Goal: Transaction & Acquisition: Purchase product/service

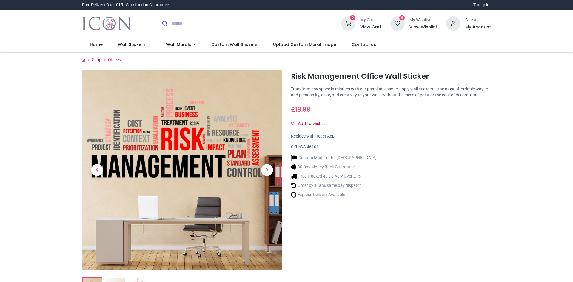
scroll to position [30, 0]
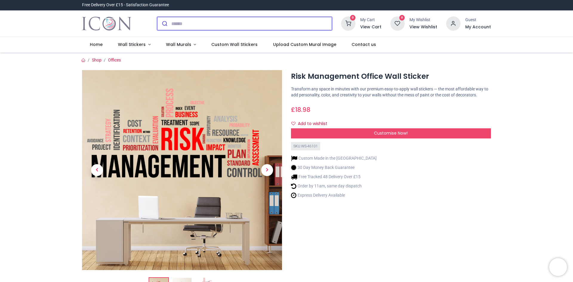
click at [198, 23] on input "search" at bounding box center [251, 23] width 160 height 13
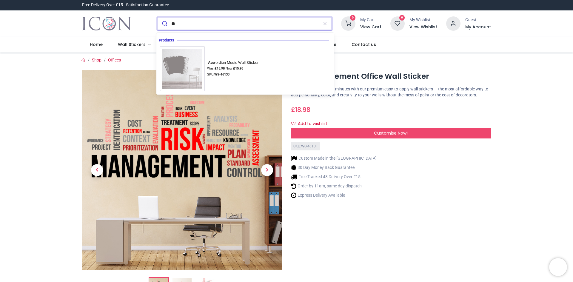
type input "*"
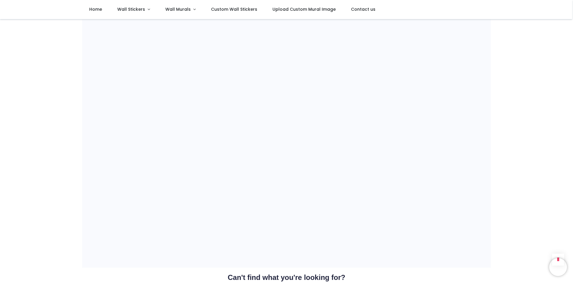
scroll to position [418, 0]
click at [518, 93] on div "Shop Offices i" at bounding box center [286, 99] width 573 height 994
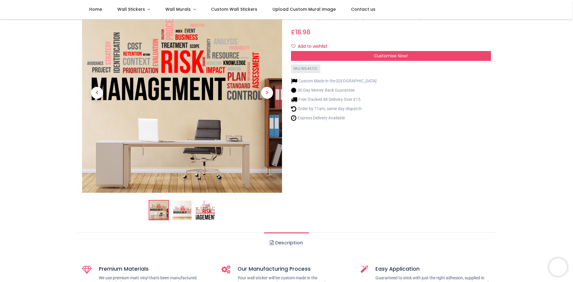
scroll to position [0, 0]
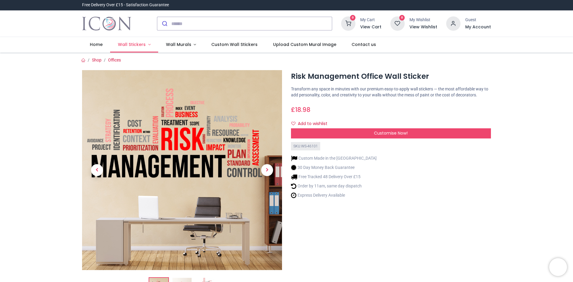
click at [149, 46] on link "Wall Stickers" at bounding box center [134, 45] width 48 height 16
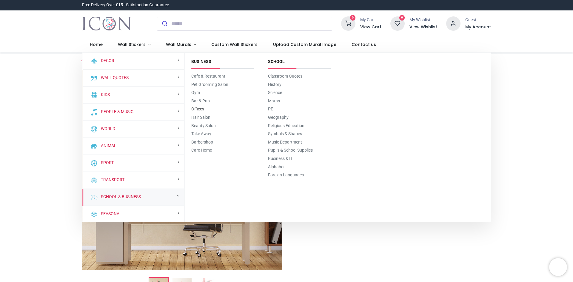
click at [199, 107] on link "Offices" at bounding box center [197, 108] width 13 height 5
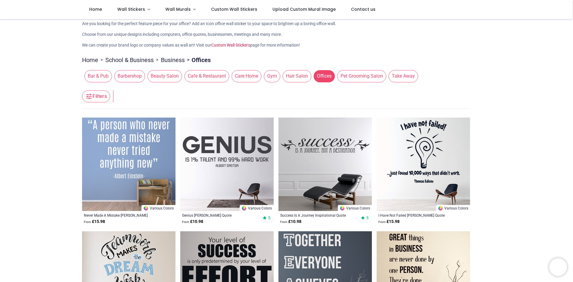
scroll to position [60, 0]
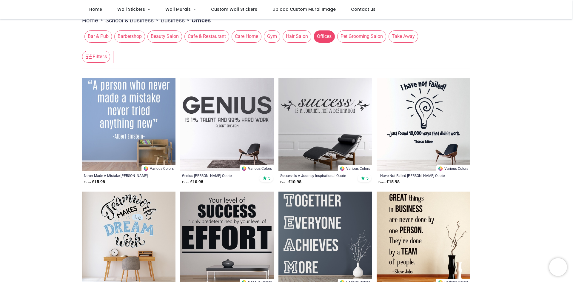
click at [93, 60] on button "Filters" at bounding box center [96, 57] width 28 height 12
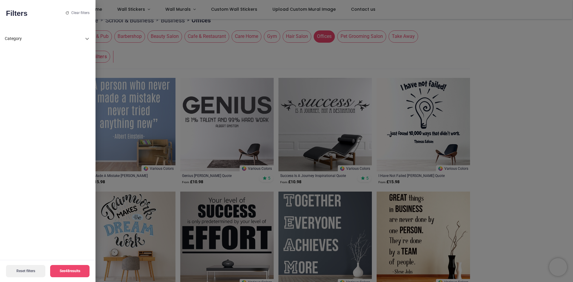
click at [59, 44] on div "Category" at bounding box center [48, 39] width 86 height 14
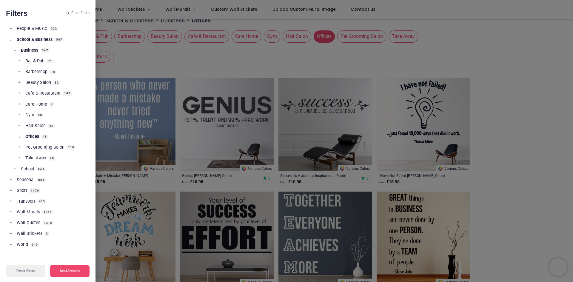
click at [489, 102] on div at bounding box center [286, 141] width 573 height 282
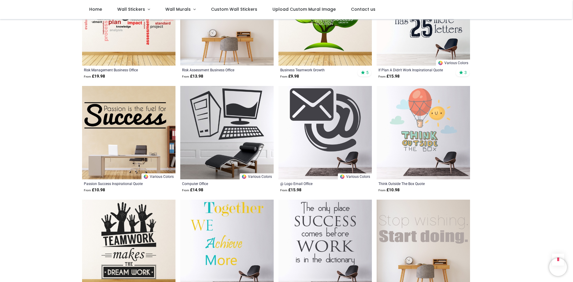
scroll to position [507, 0]
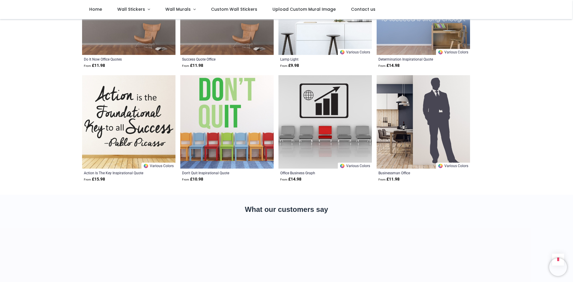
scroll to position [1342, 0]
